Goal: Task Accomplishment & Management: Manage account settings

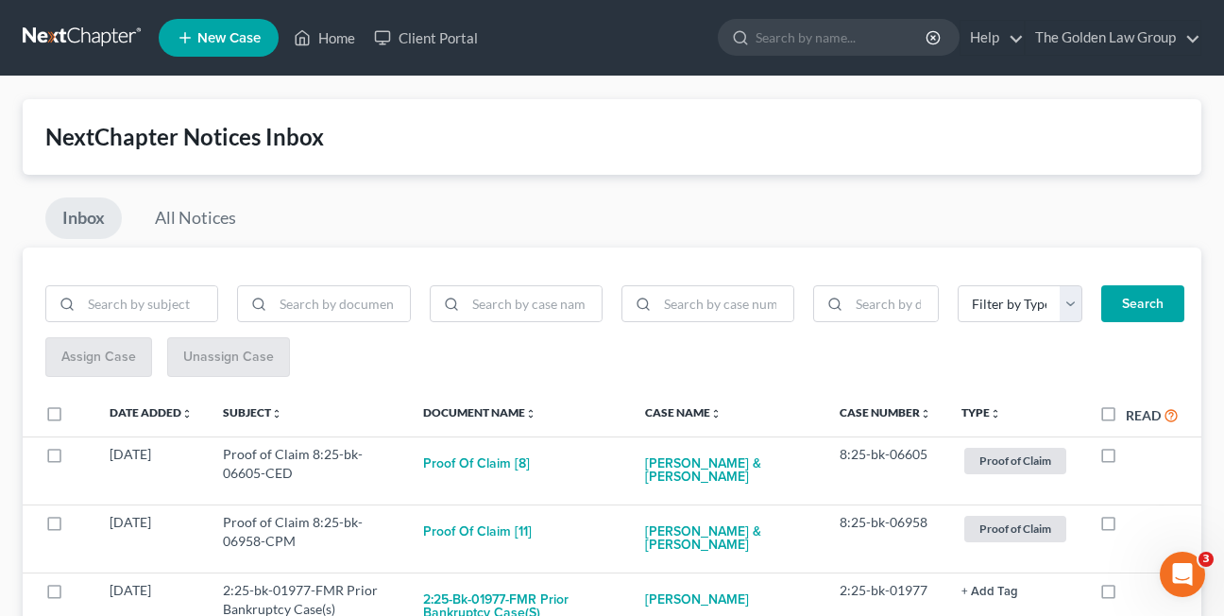
click at [526, 209] on div "Inbox All Notices" at bounding box center [612, 222] width 1178 height 50
click at [316, 205] on div "Inbox All Notices" at bounding box center [612, 222] width 1178 height 50
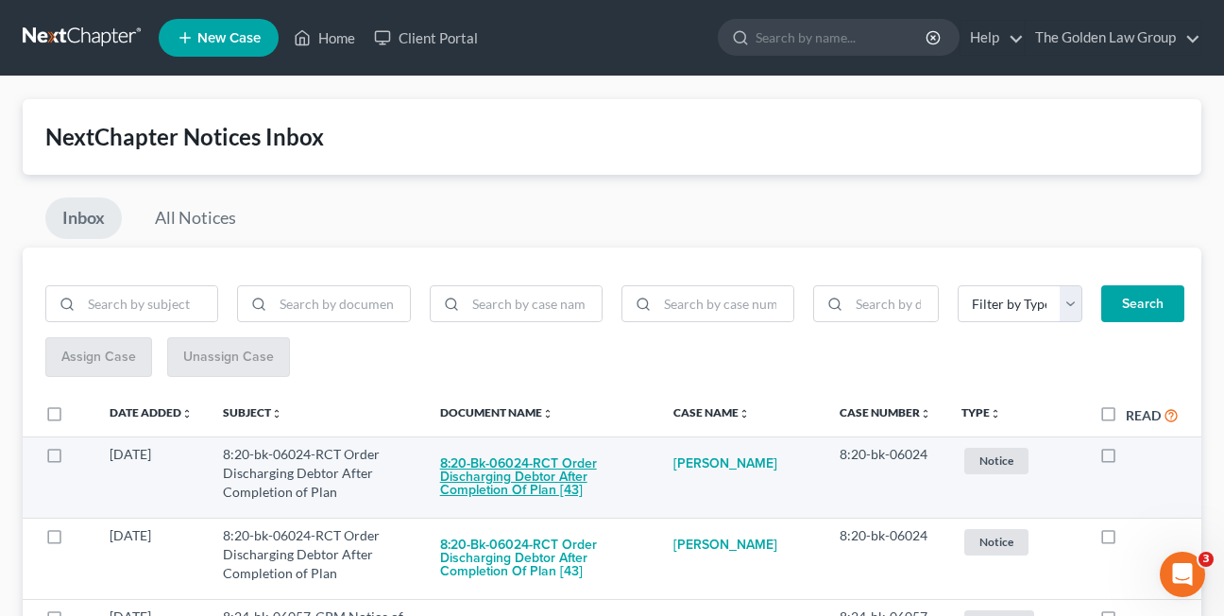
click at [524, 476] on button "8:20-bk-06024-RCT Order Discharging Debtor After Completion of Plan [43]" at bounding box center [542, 477] width 204 height 64
checkbox input "true"
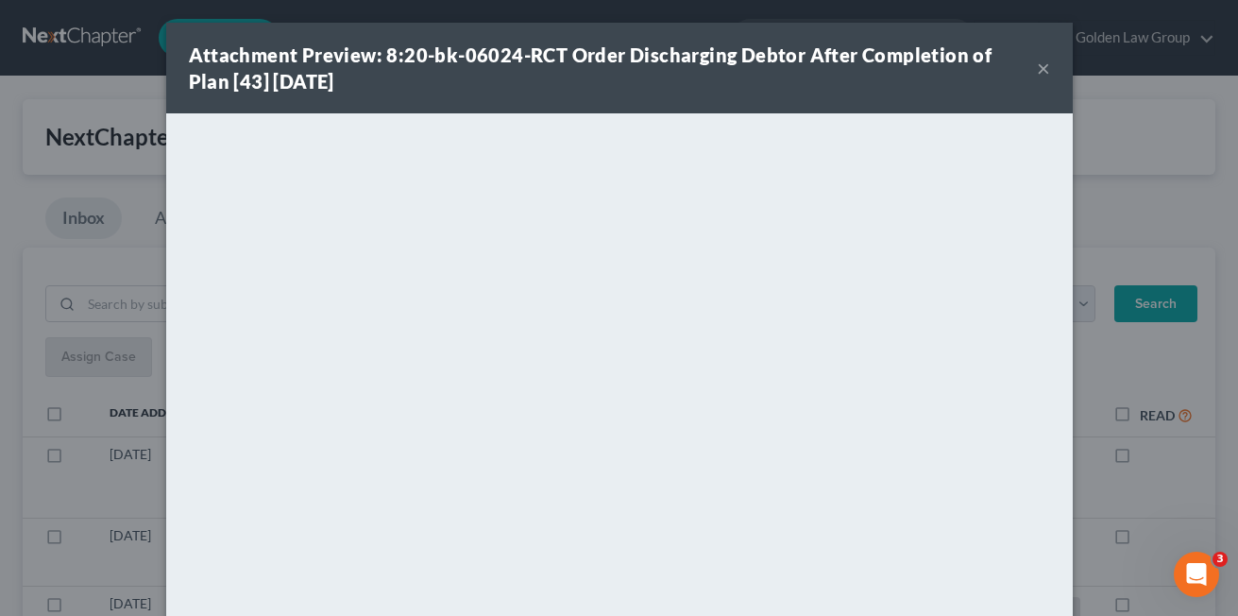
click at [1037, 68] on button "×" at bounding box center [1043, 68] width 13 height 23
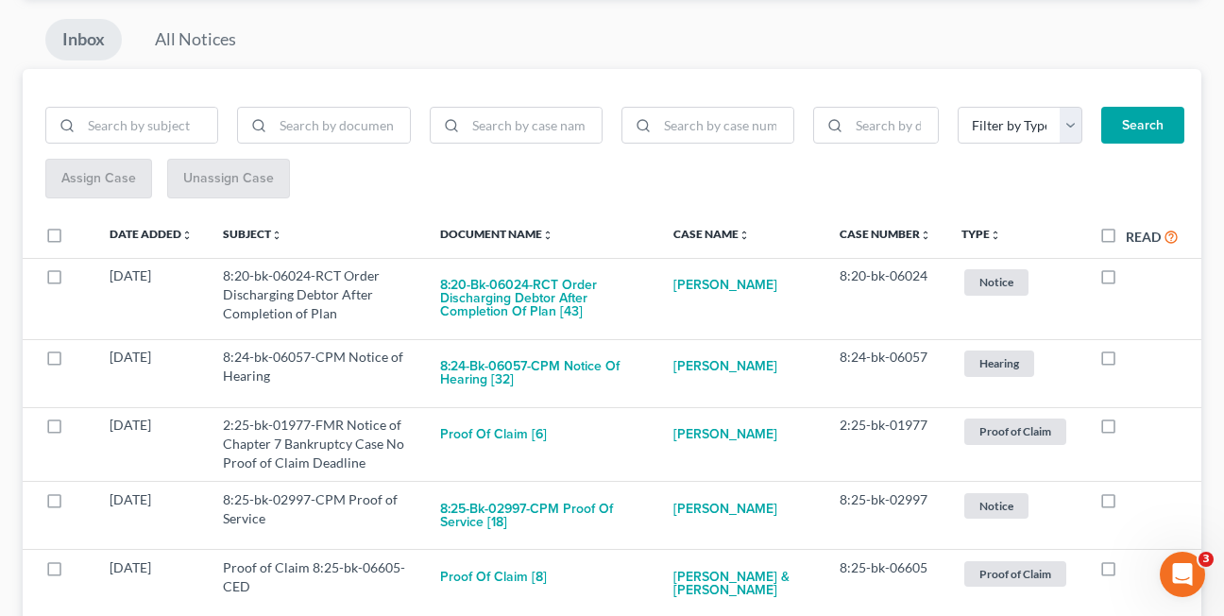
scroll to position [202, 0]
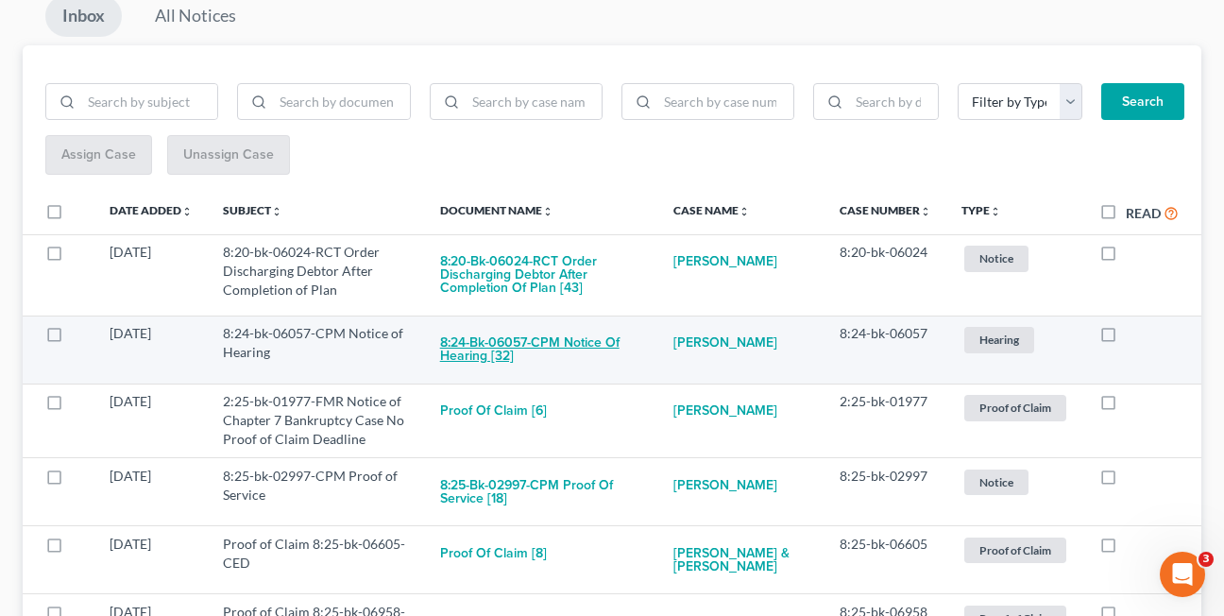
click at [466, 351] on button "8:24-bk-06057-CPM Notice of Hearing [32]" at bounding box center [542, 349] width 204 height 51
checkbox input "true"
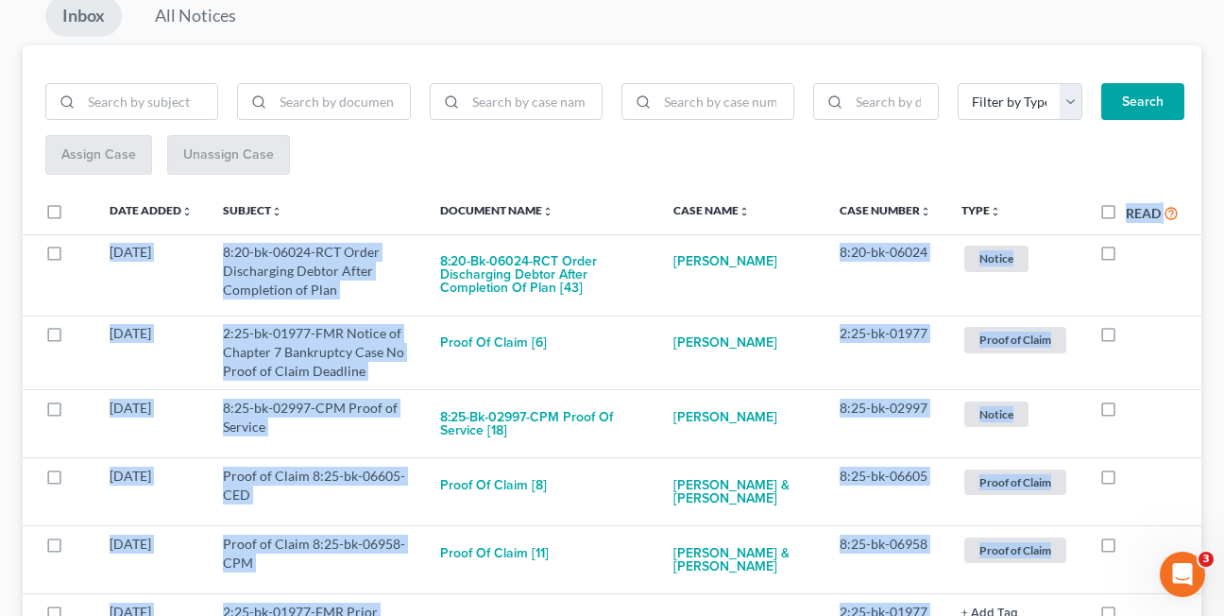
drag, startPoint x: 1065, startPoint y: 180, endPoint x: 1071, endPoint y: 215, distance: 35.4
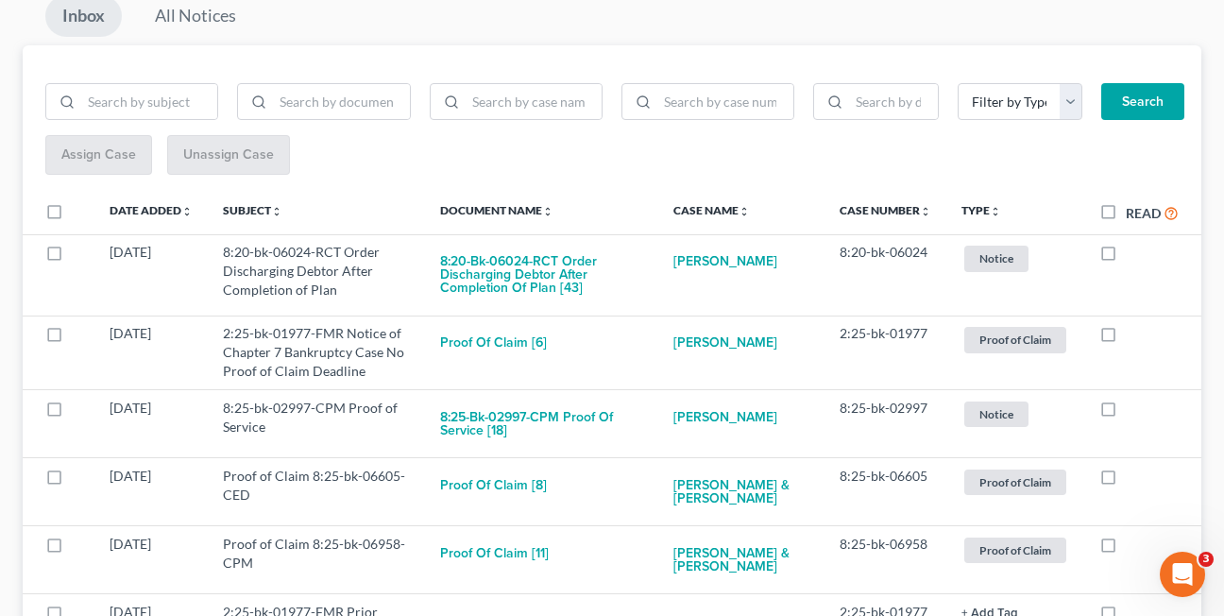
click at [829, 153] on div "Assign Case Unassign Case" at bounding box center [611, 155] width 1133 height 41
click at [198, 19] on link "All Notices" at bounding box center [195, 16] width 115 height 42
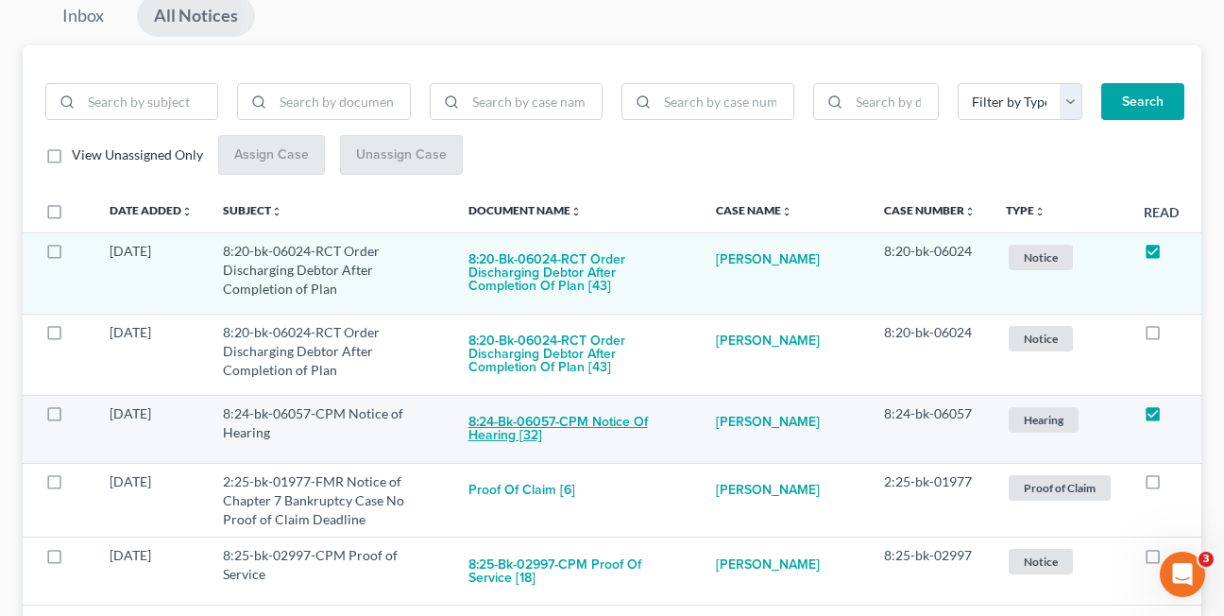
click at [499, 432] on button "8:24-bk-06057-CPM Notice of Hearing [32]" at bounding box center [577, 429] width 218 height 51
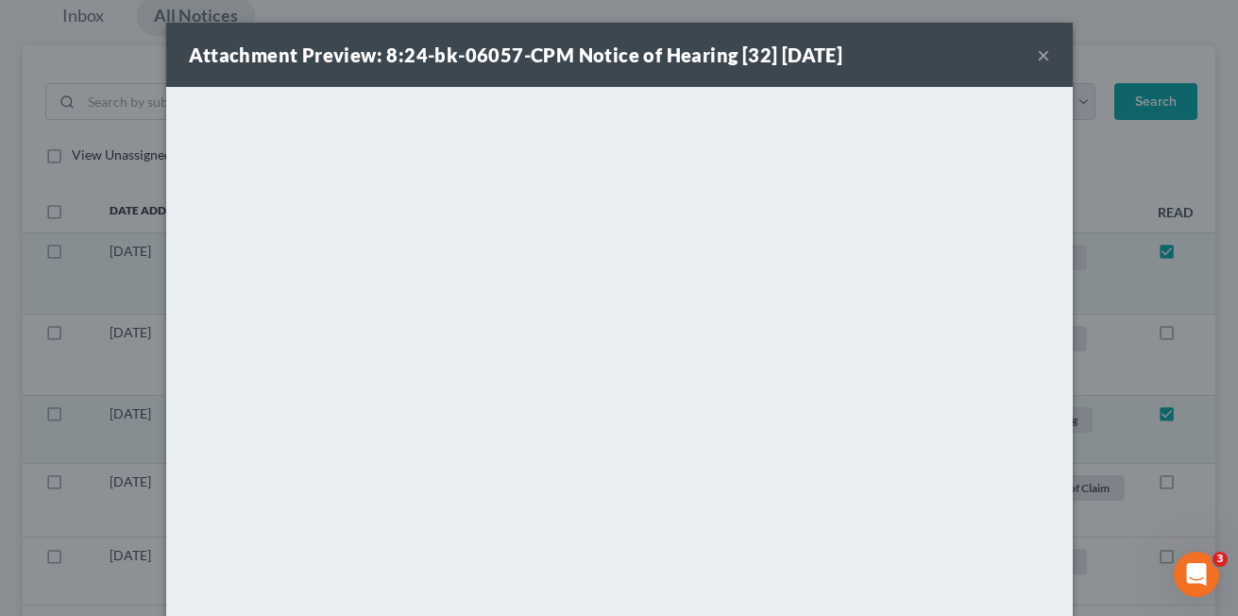
click at [1037, 58] on button "×" at bounding box center [1043, 54] width 13 height 23
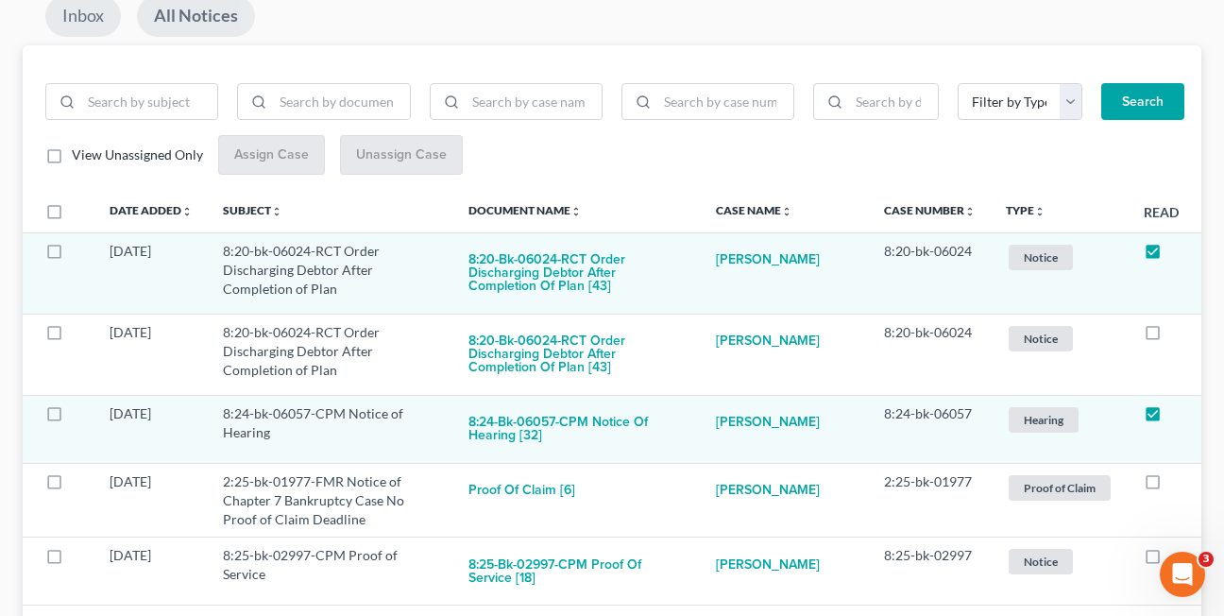
click at [88, 17] on link "Inbox" at bounding box center [83, 16] width 76 height 42
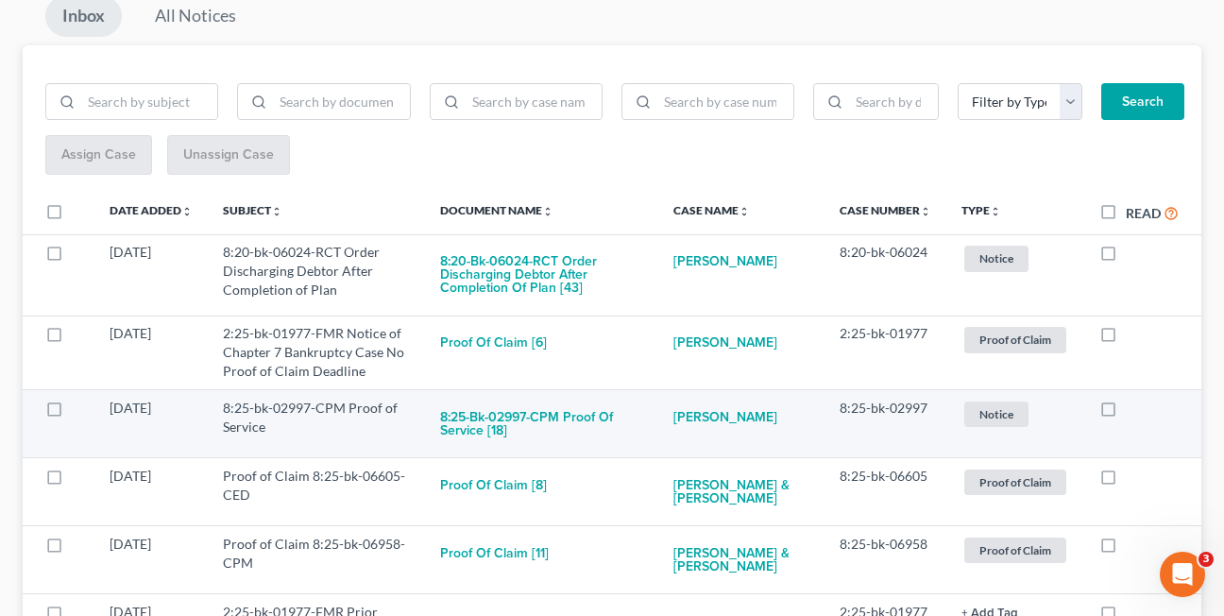
click at [1126, 413] on label at bounding box center [1126, 413] width 0 height 0
click at [1133, 409] on input "checkbox" at bounding box center [1139, 404] width 12 height 12
checkbox input "true"
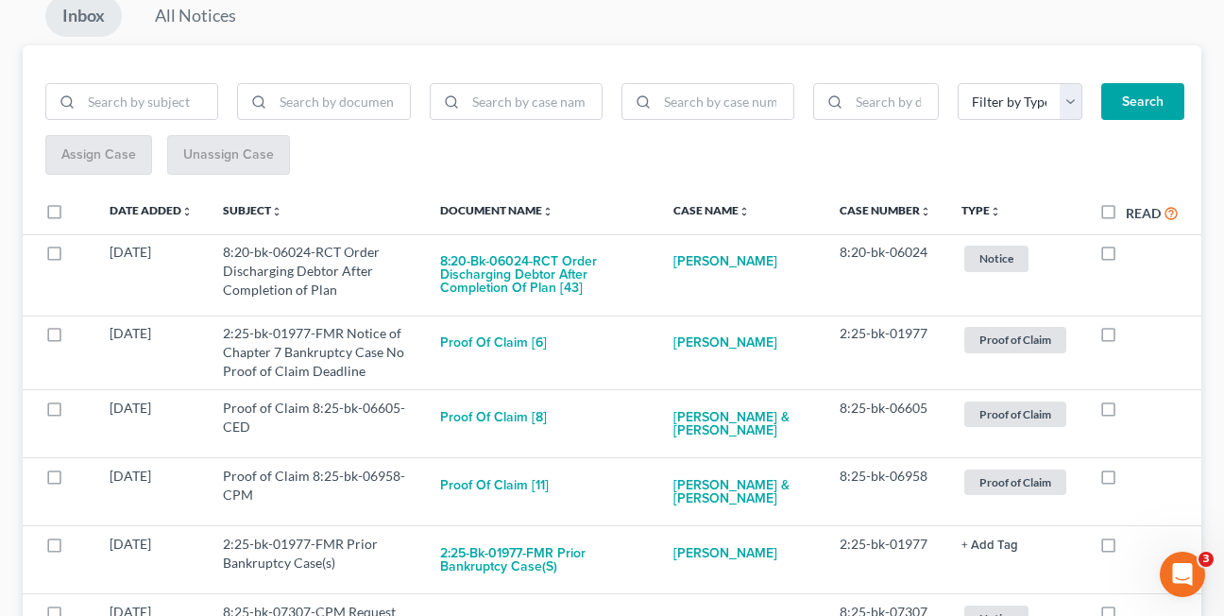
click at [1126, 413] on label at bounding box center [1126, 413] width 0 height 0
click at [1133, 409] on input "checkbox" at bounding box center [1139, 404] width 12 height 12
checkbox input "true"
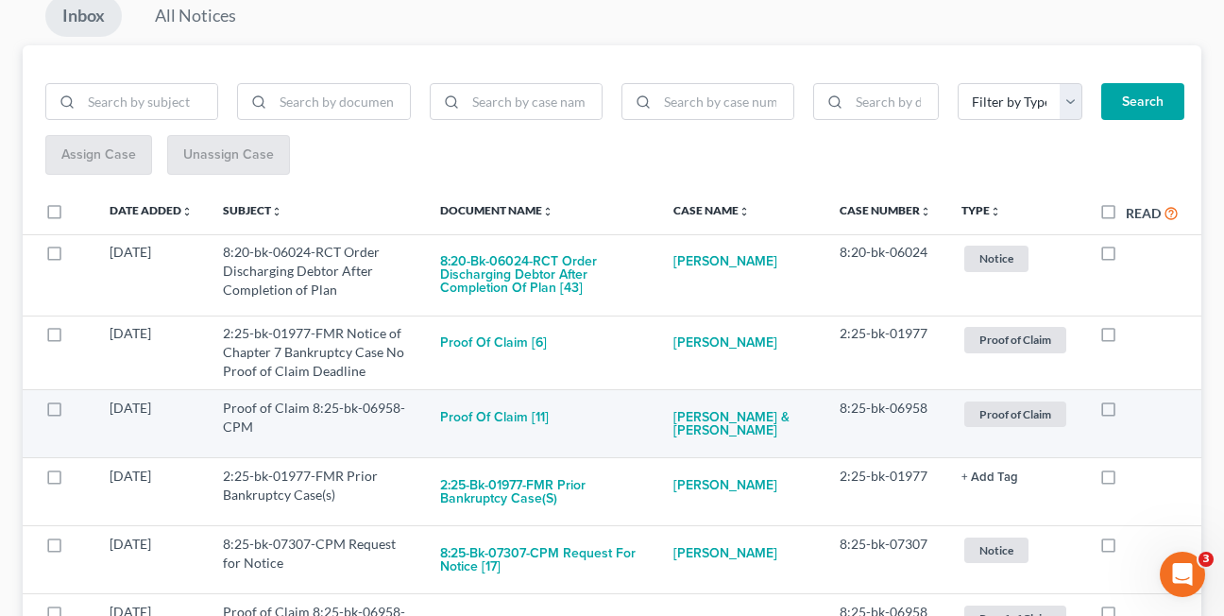
click at [1126, 413] on label at bounding box center [1126, 413] width 0 height 0
click at [1133, 408] on input "checkbox" at bounding box center [1139, 404] width 12 height 12
checkbox input "true"
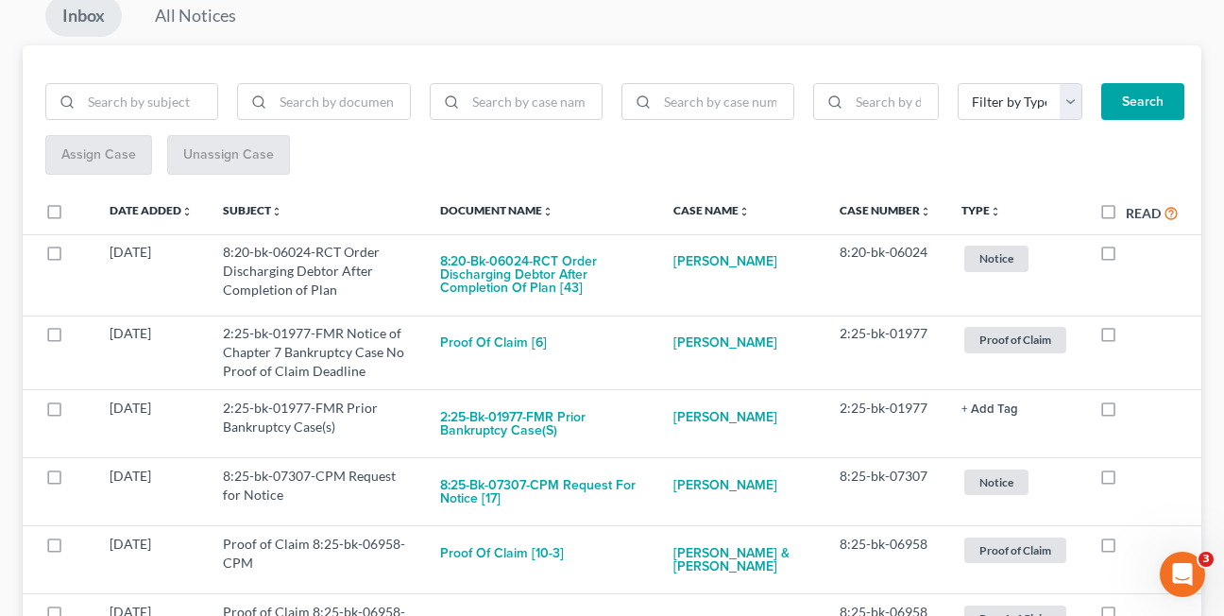
click at [1126, 413] on label at bounding box center [1126, 413] width 0 height 0
click at [1133, 408] on input "checkbox" at bounding box center [1139, 404] width 12 height 12
checkbox input "true"
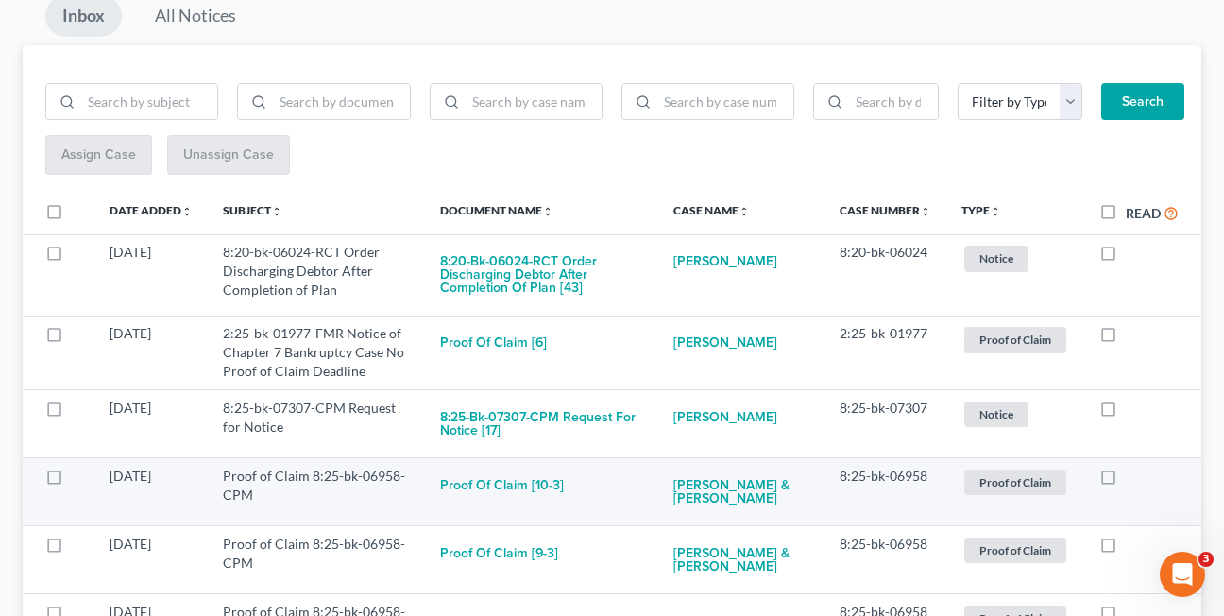
click at [1126, 481] on label at bounding box center [1126, 481] width 0 height 0
click at [1133, 478] on input "checkbox" at bounding box center [1139, 472] width 12 height 12
checkbox input "true"
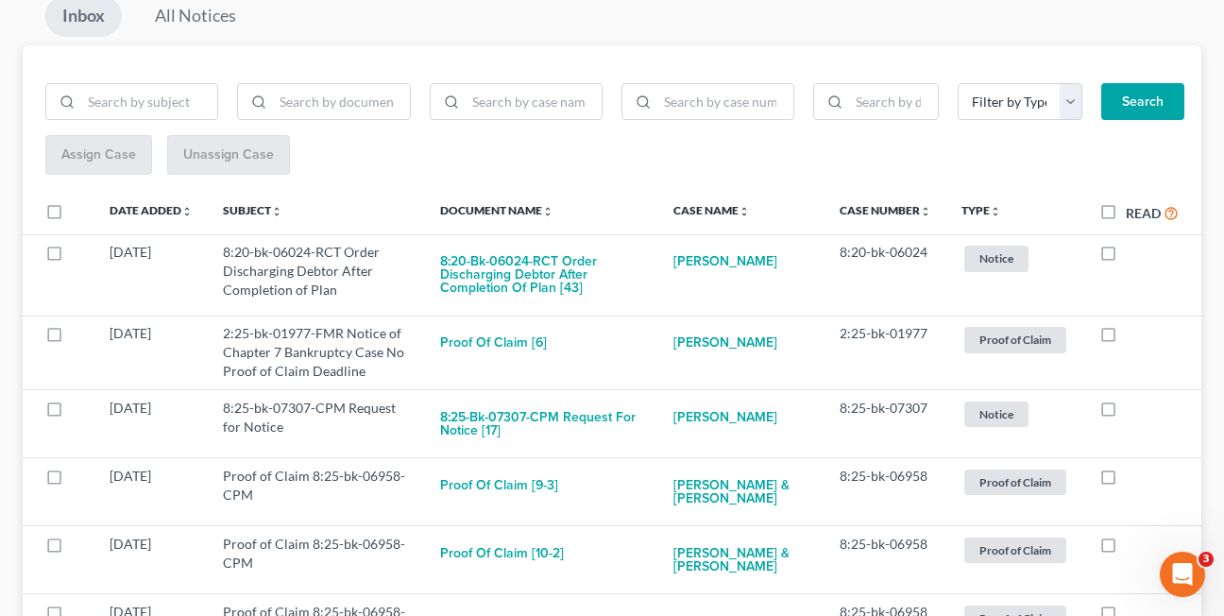
click at [1126, 481] on label at bounding box center [1126, 481] width 0 height 0
click at [1133, 478] on input "checkbox" at bounding box center [1139, 472] width 12 height 12
checkbox input "true"
click at [1126, 481] on label at bounding box center [1126, 481] width 0 height 0
click at [1133, 478] on input "checkbox" at bounding box center [1139, 472] width 12 height 12
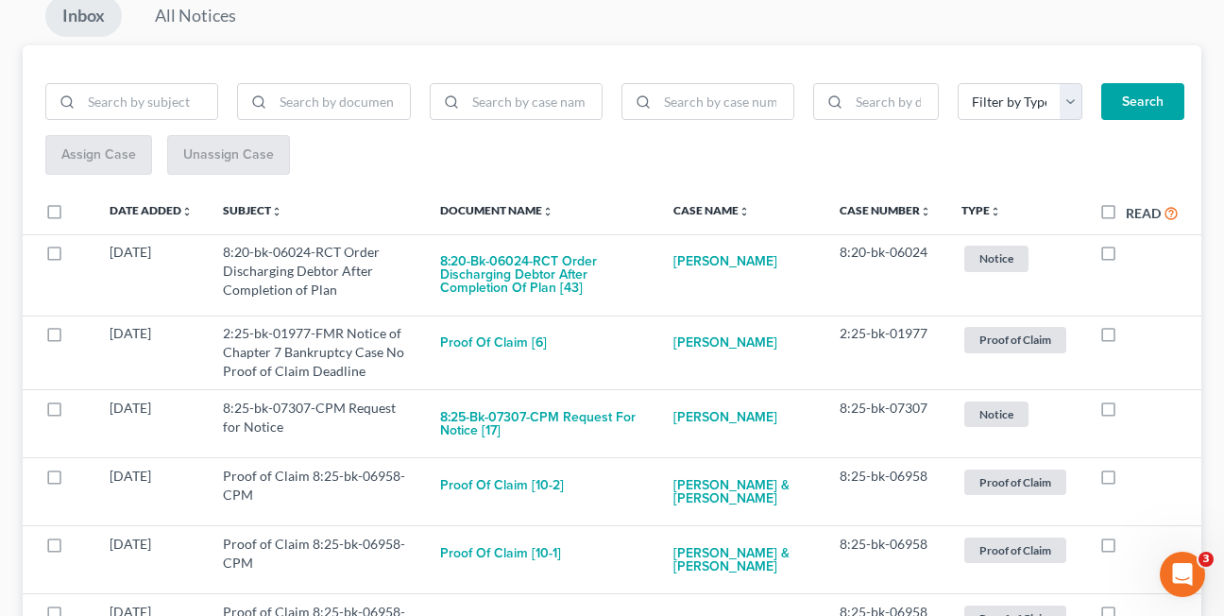
checkbox input "true"
click at [1126, 481] on label at bounding box center [1126, 481] width 0 height 0
click at [1133, 478] on input "checkbox" at bounding box center [1139, 472] width 12 height 12
checkbox input "true"
click at [1126, 481] on label at bounding box center [1126, 481] width 0 height 0
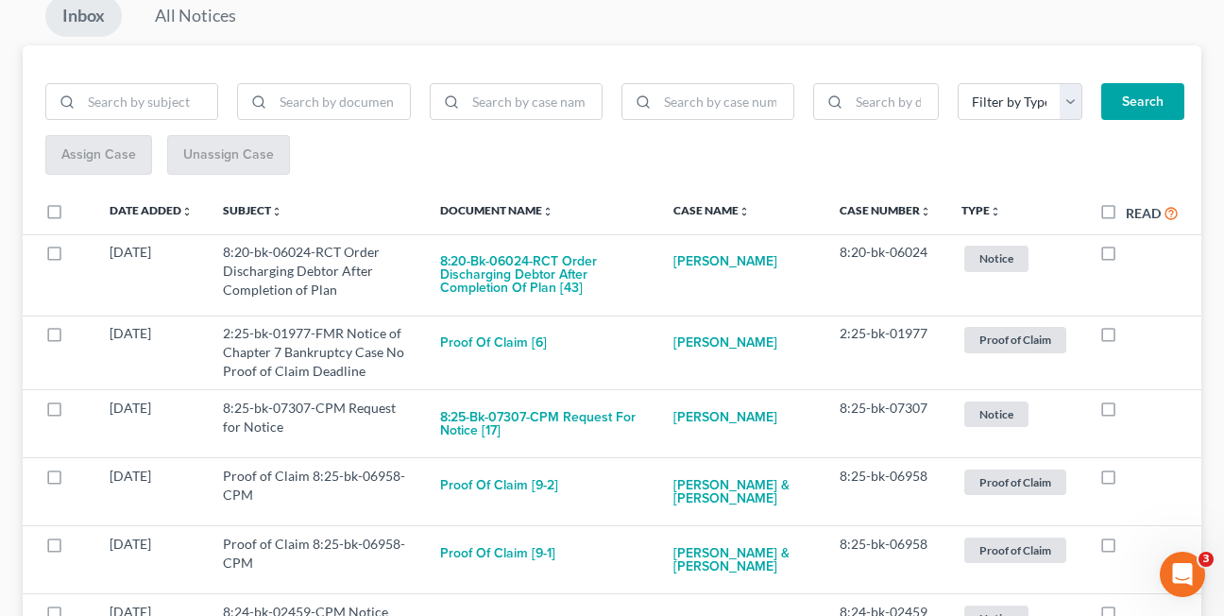
click at [1133, 478] on input "checkbox" at bounding box center [1139, 472] width 12 height 12
checkbox input "true"
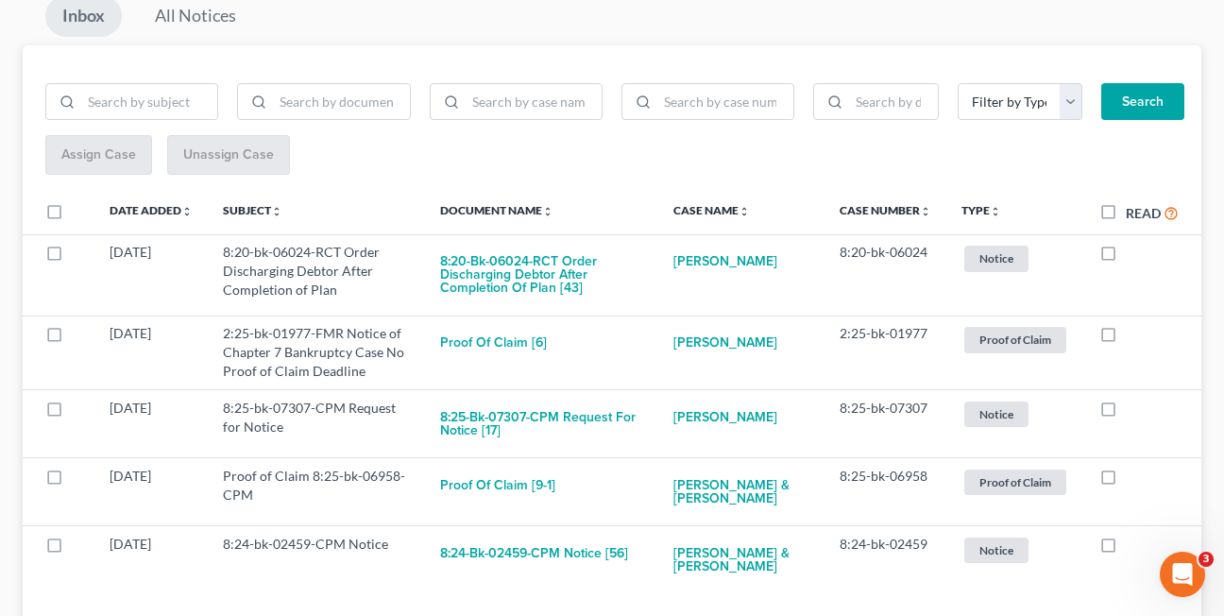
click at [1126, 481] on label at bounding box center [1126, 481] width 0 height 0
click at [1133, 478] on input "checkbox" at bounding box center [1139, 472] width 12 height 12
checkbox input "true"
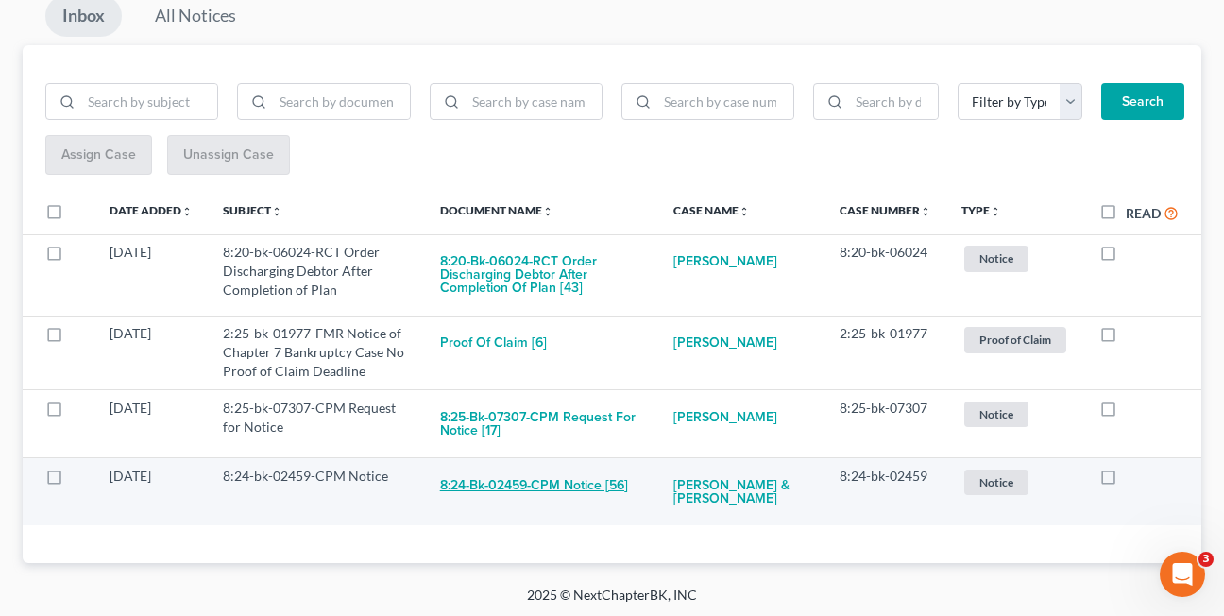
click at [539, 482] on button "8:24-bk-02459-CPM Notice [56]" at bounding box center [534, 485] width 188 height 38
checkbox input "true"
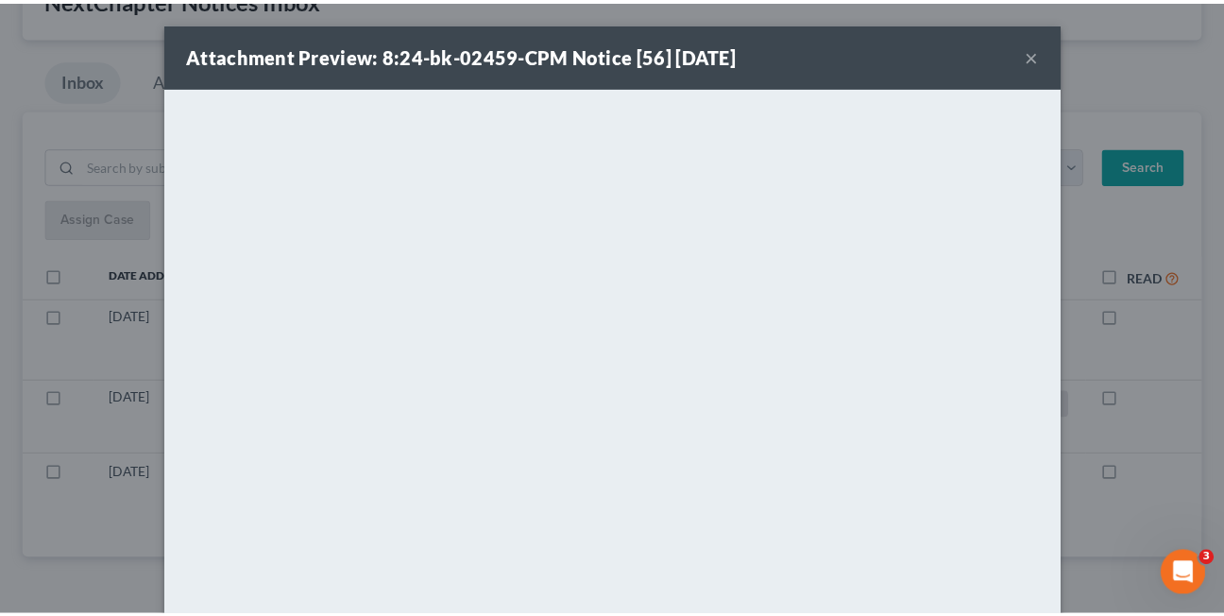
scroll to position [131, 0]
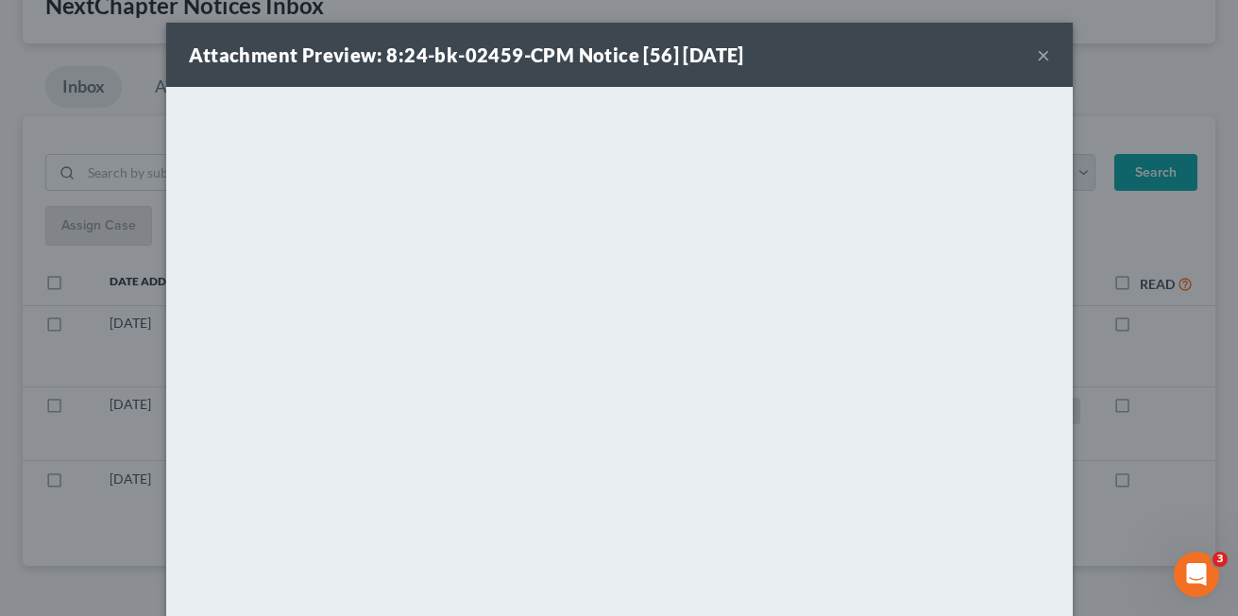
click at [1037, 54] on button "×" at bounding box center [1043, 54] width 13 height 23
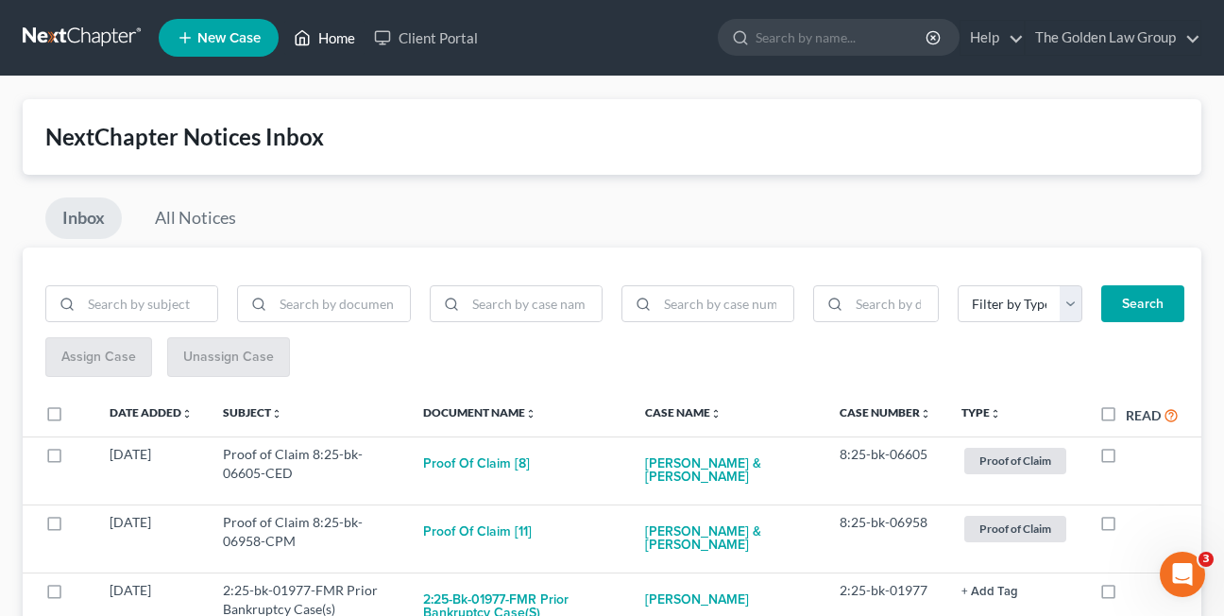
click at [334, 39] on link "Home" at bounding box center [324, 38] width 80 height 34
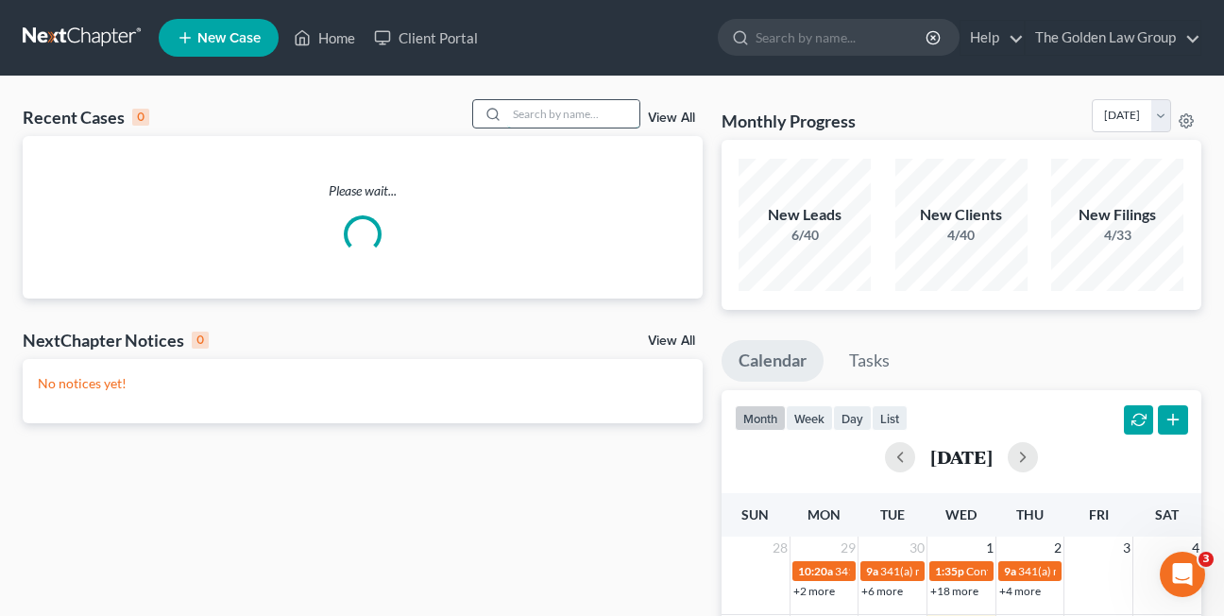
click at [543, 116] on input "search" at bounding box center [573, 113] width 132 height 27
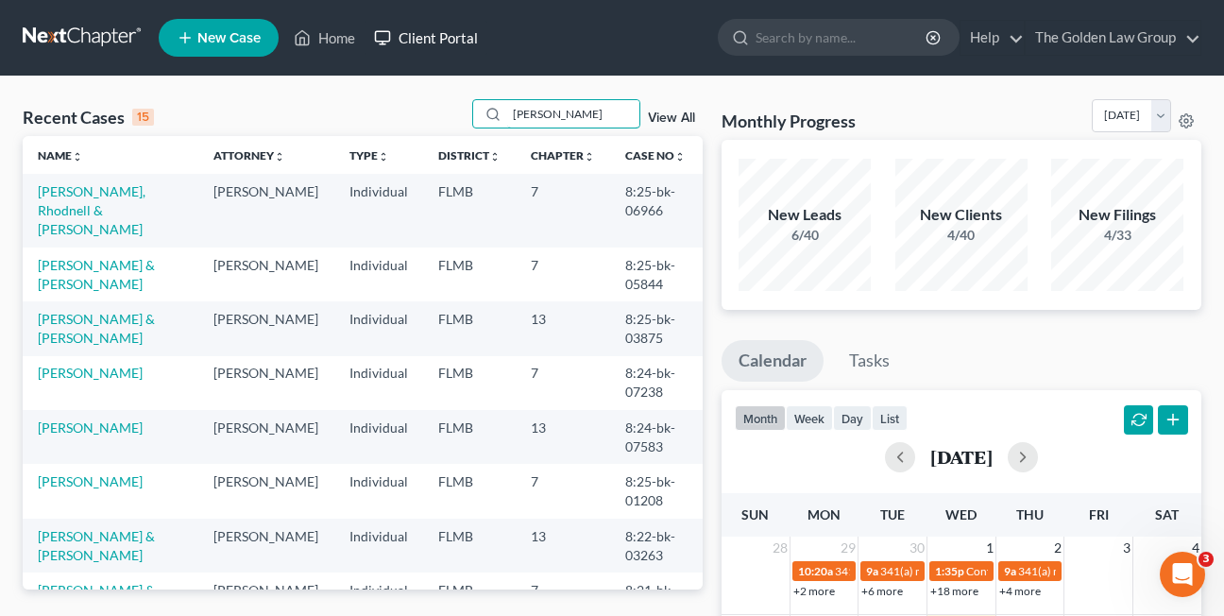
type input "[PERSON_NAME]"
click at [61, 214] on link "[PERSON_NAME], Rhodnell & [PERSON_NAME]" at bounding box center [92, 210] width 108 height 54
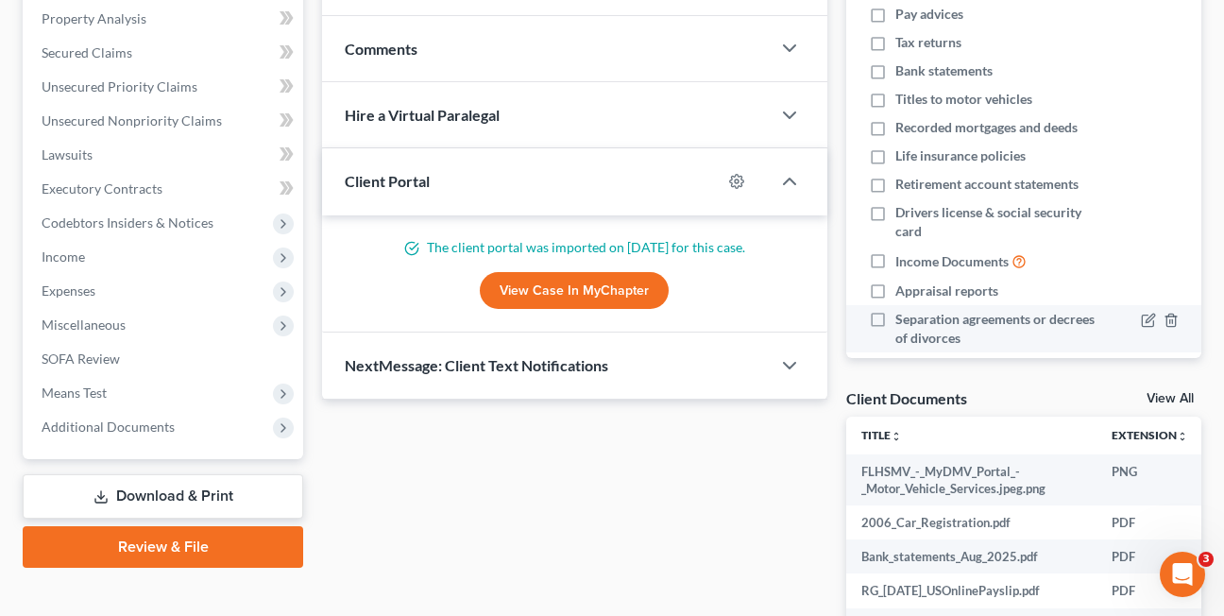
scroll to position [387, 0]
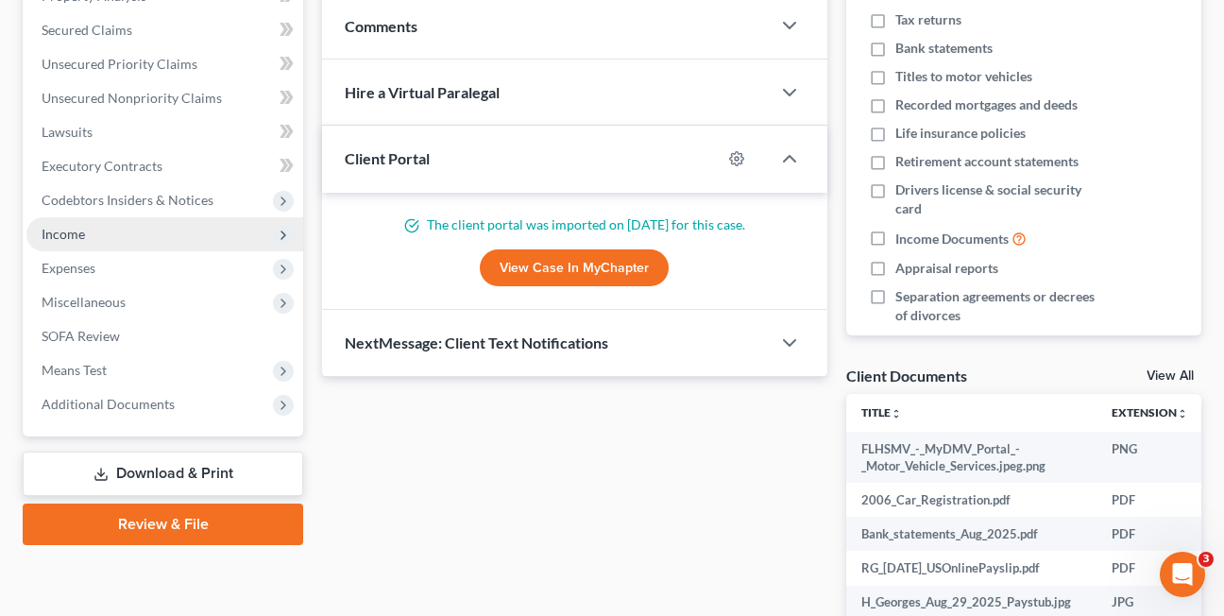
click at [69, 236] on span "Income" at bounding box center [63, 234] width 43 height 16
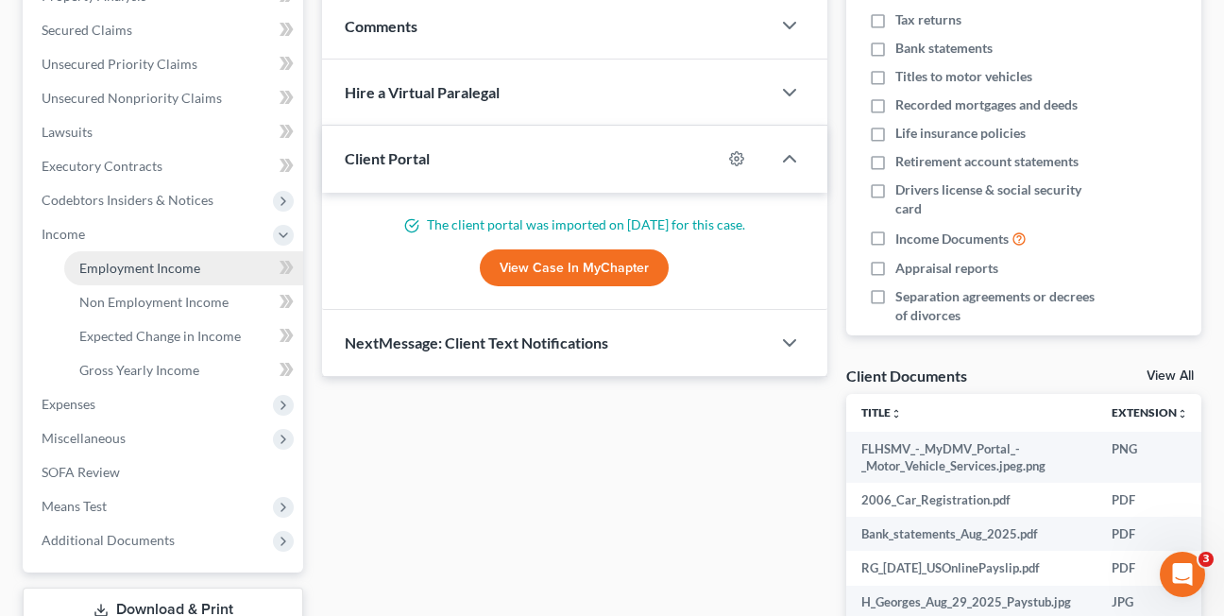
click at [110, 275] on span "Employment Income" at bounding box center [139, 268] width 121 height 16
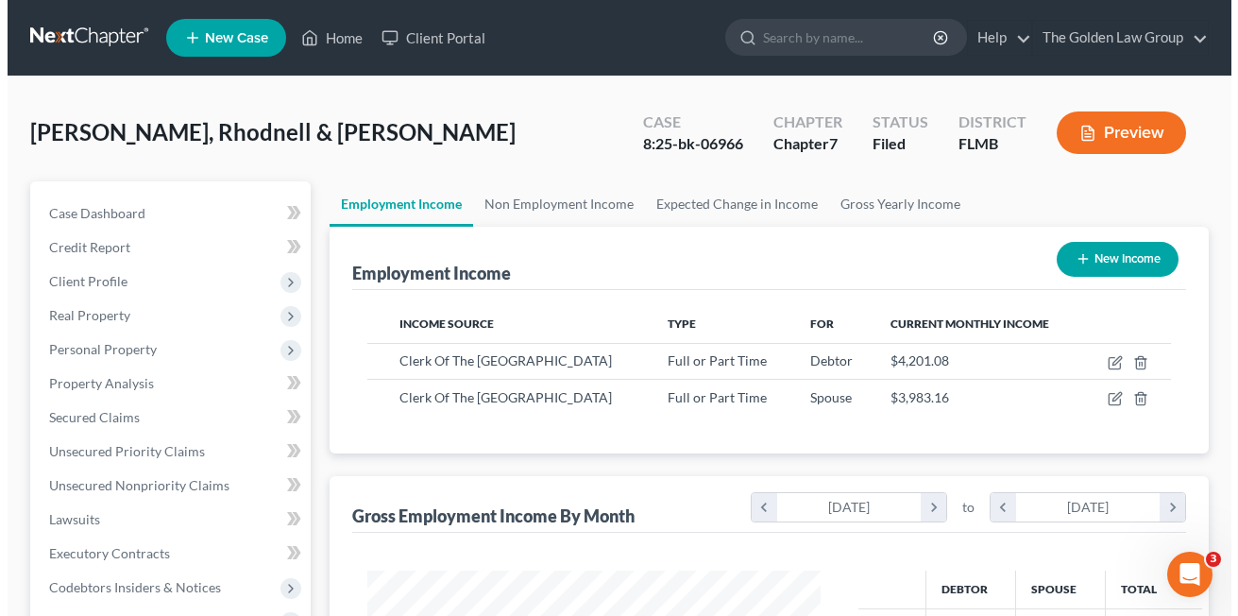
scroll to position [339, 491]
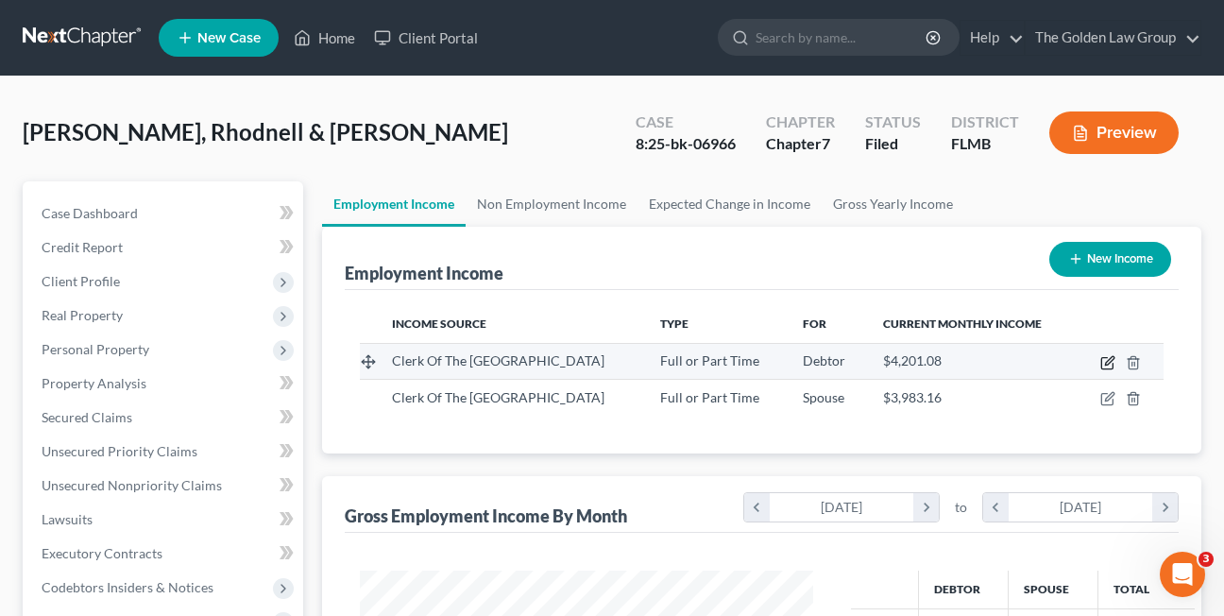
click at [1103, 365] on icon "button" at bounding box center [1107, 362] width 15 height 15
select select "0"
select select "9"
select select "2"
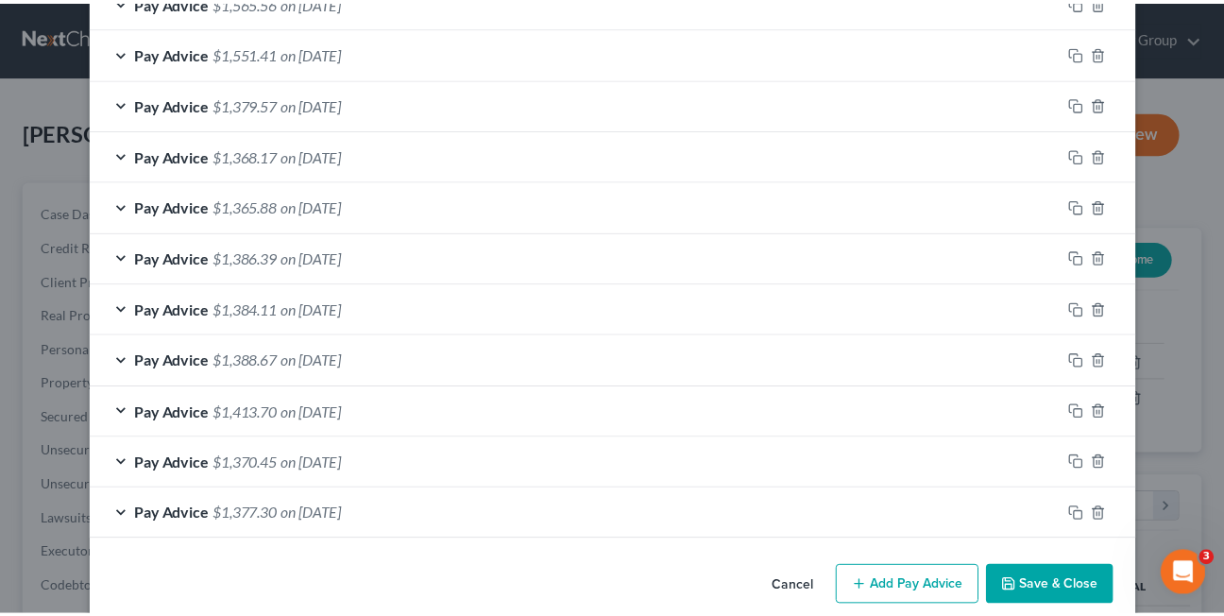
scroll to position [797, 0]
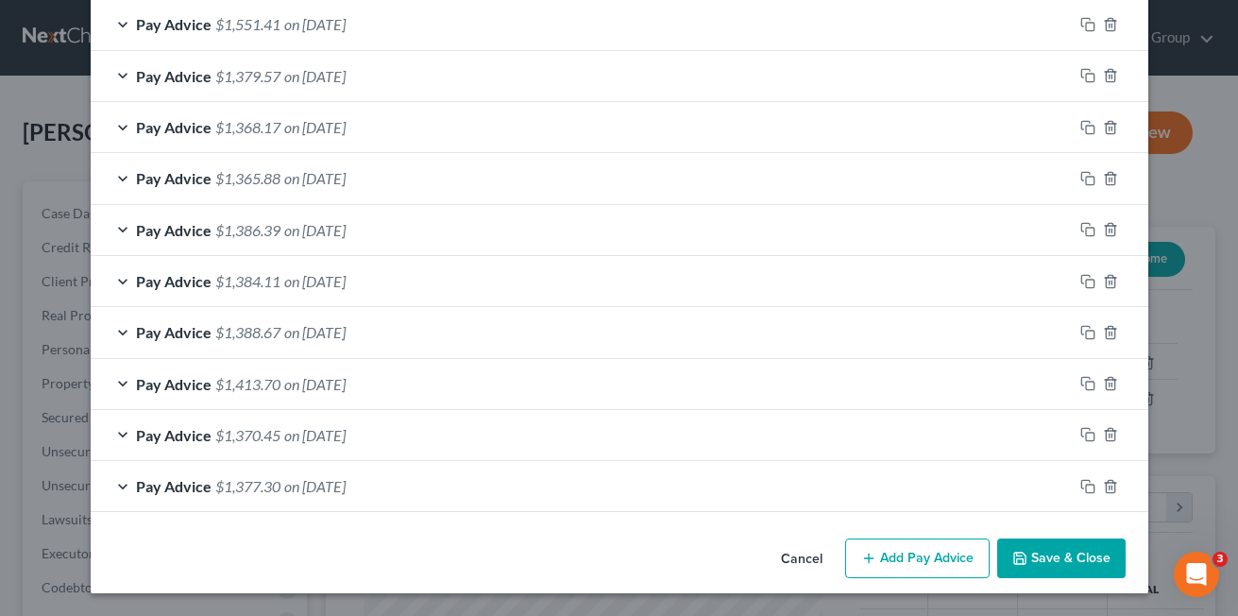
click at [800, 567] on button "Cancel" at bounding box center [802, 559] width 72 height 38
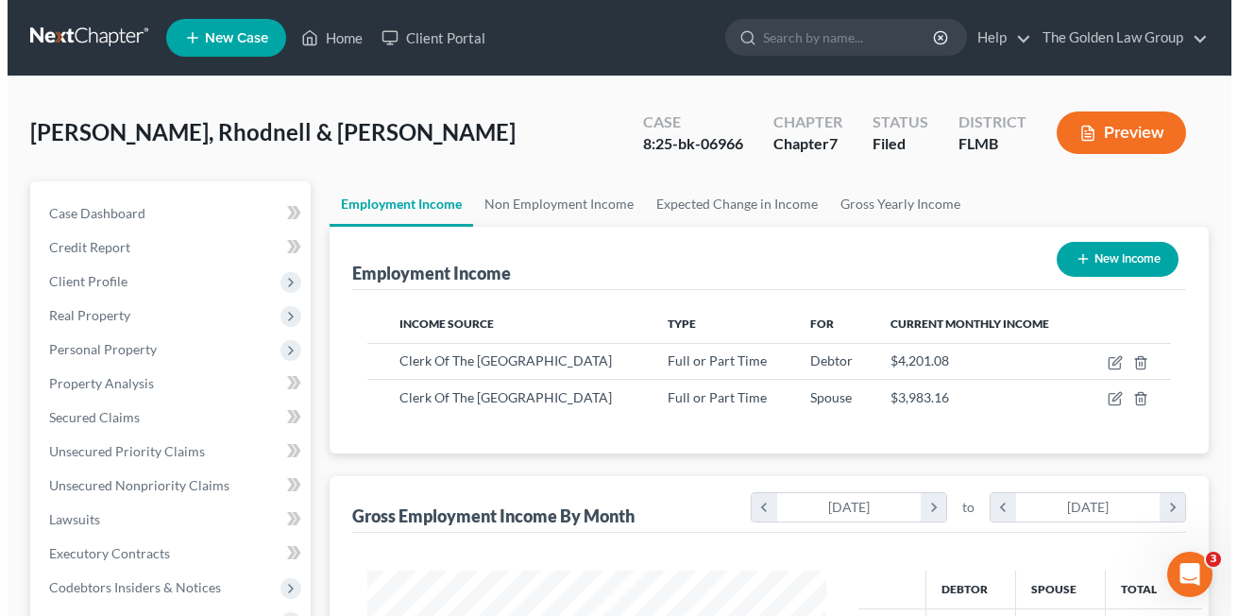
scroll to position [943885, 943732]
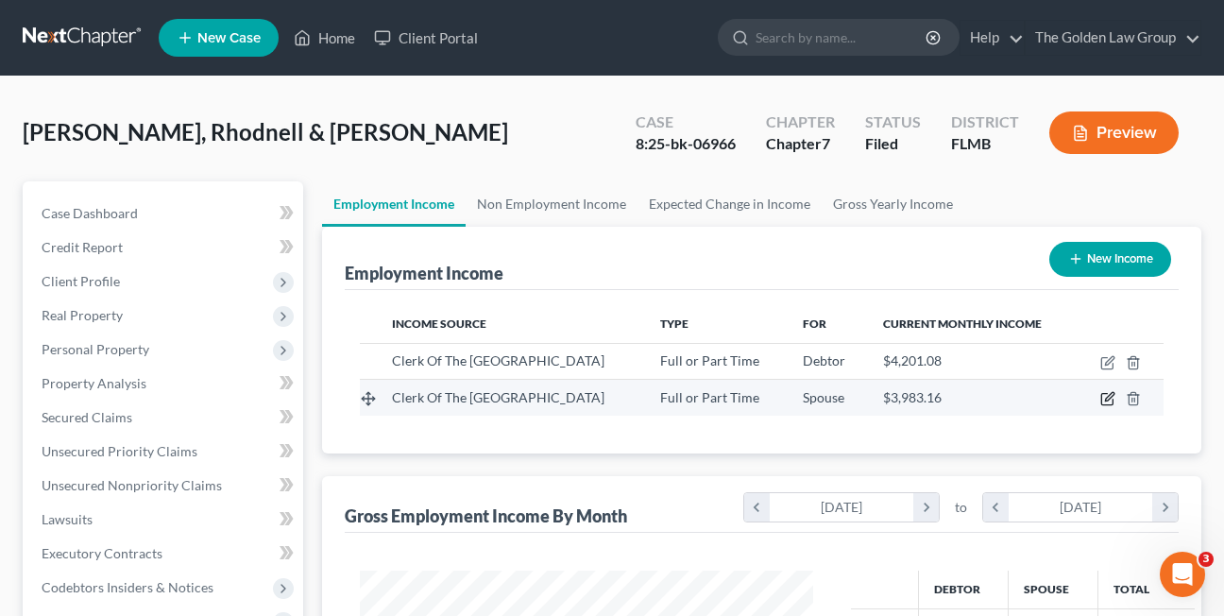
click at [1103, 405] on icon "button" at bounding box center [1106, 399] width 11 height 11
select select "0"
select select "9"
select select "2"
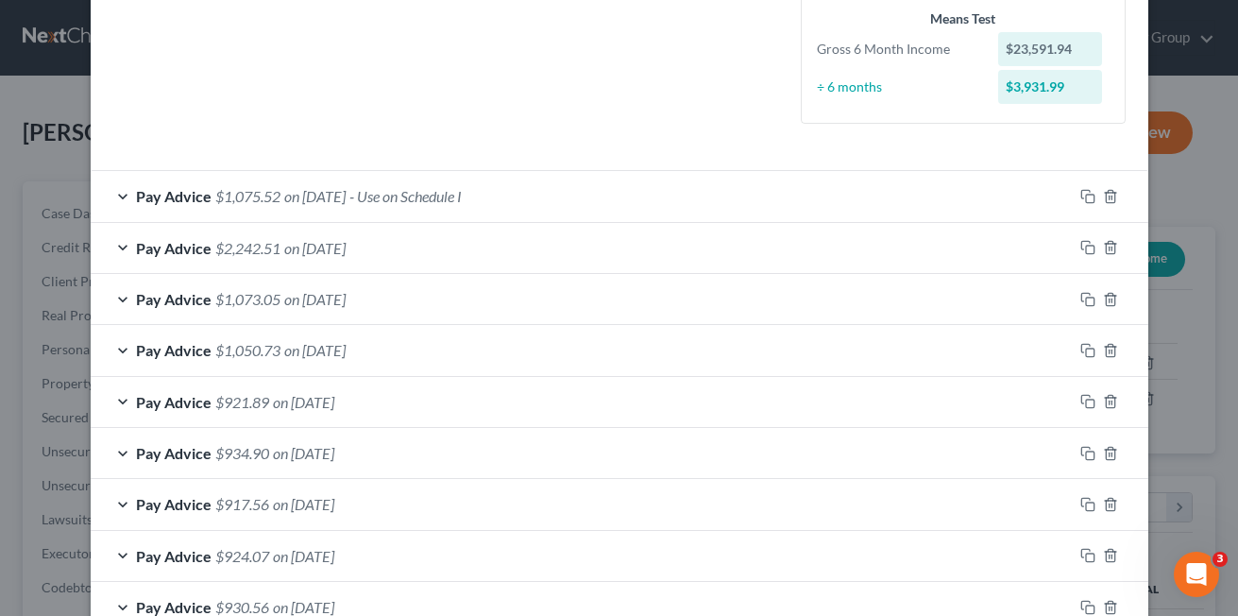
scroll to position [478, 0]
